Goal: Task Accomplishment & Management: Manage account settings

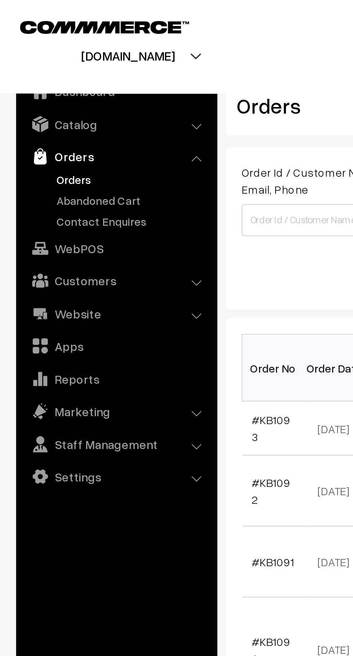
click at [54, 90] on link "Abandoned Cart" at bounding box center [58, 90] width 71 height 8
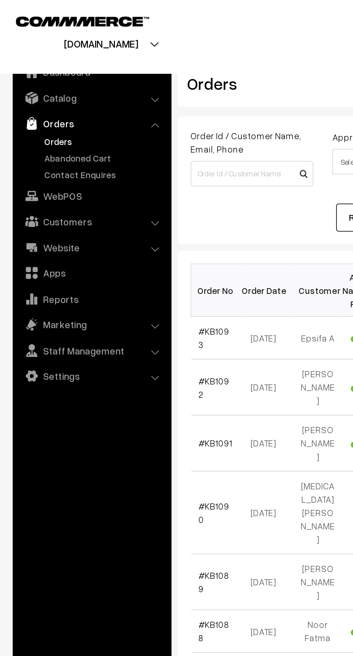
click at [87, 59] on link "Catalog" at bounding box center [52, 55] width 86 height 13
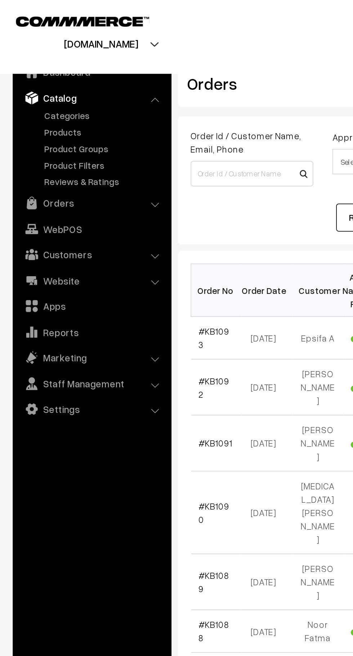
click at [54, 83] on link "Product Groups" at bounding box center [58, 84] width 71 height 8
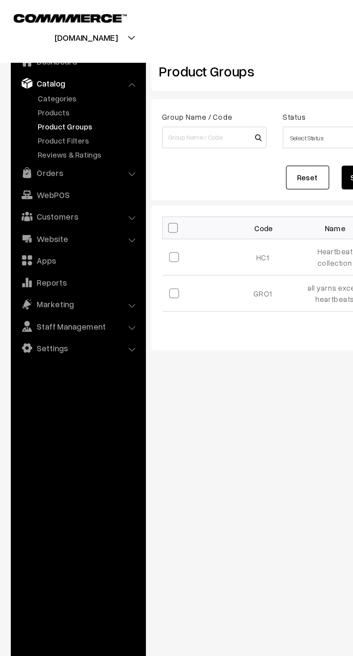
click at [56, 74] on link "Products" at bounding box center [58, 75] width 71 height 8
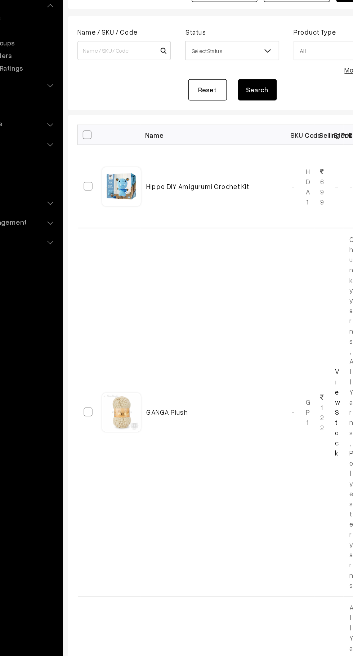
scroll to position [1, 0]
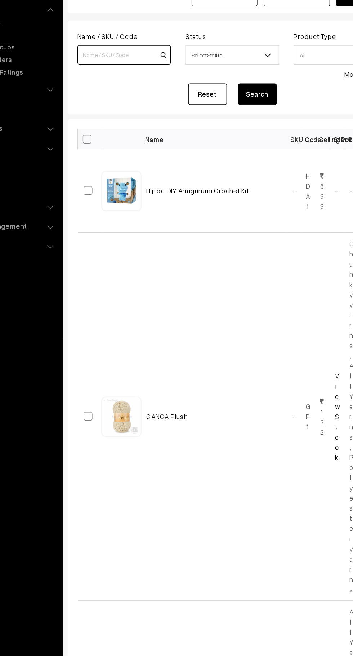
click at [154, 90] on input at bounding box center [143, 90] width 70 height 14
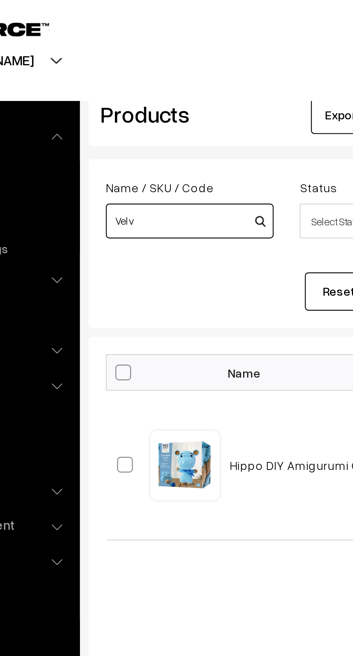
type input "Velv"
click at [228, 113] on button "Search" at bounding box center [242, 121] width 29 height 16
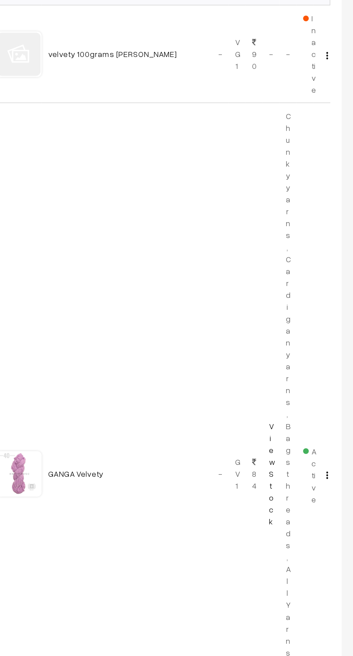
click at [337, 458] on img "button" at bounding box center [336, 460] width 1 height 5
click at [318, 480] on link "Edit" at bounding box center [304, 486] width 61 height 16
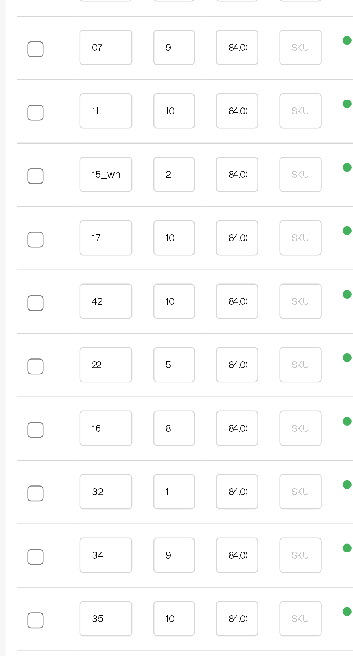
scroll to position [635, 0]
